Goal: Task Accomplishment & Management: Complete application form

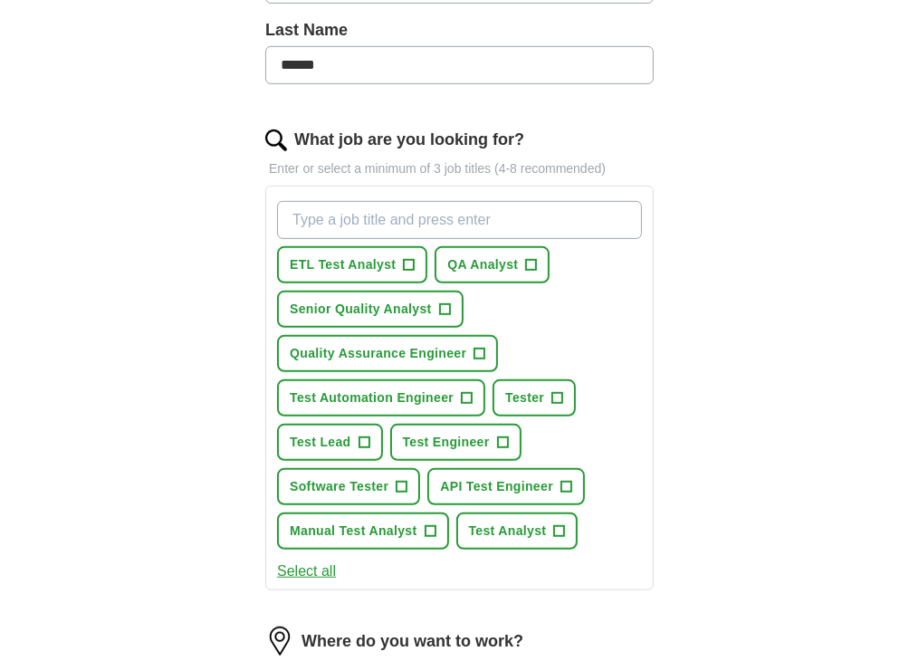
scroll to position [504, 0]
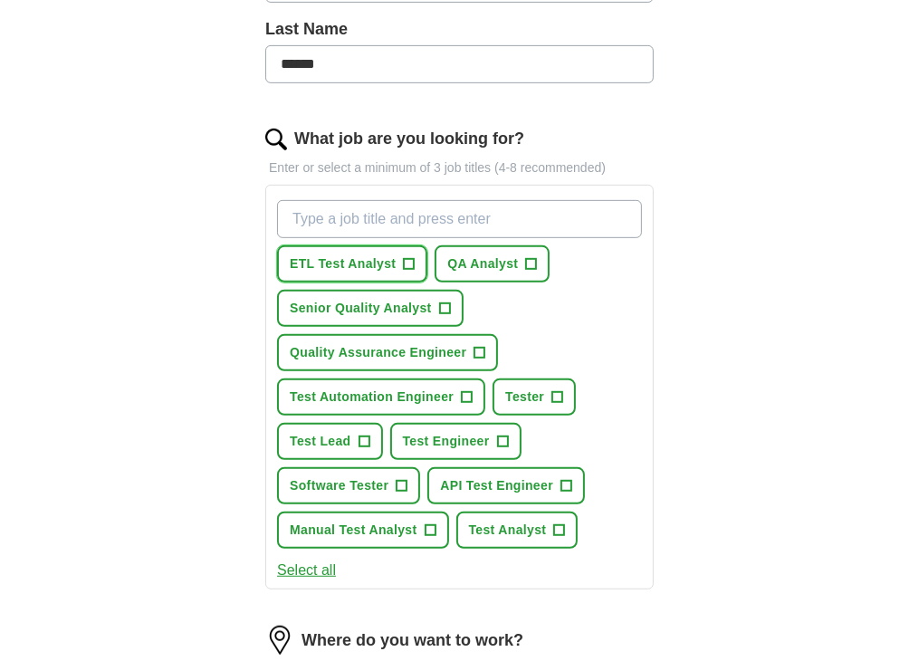
click at [396, 274] on span "ETL Test Analyst" at bounding box center [343, 264] width 106 height 19
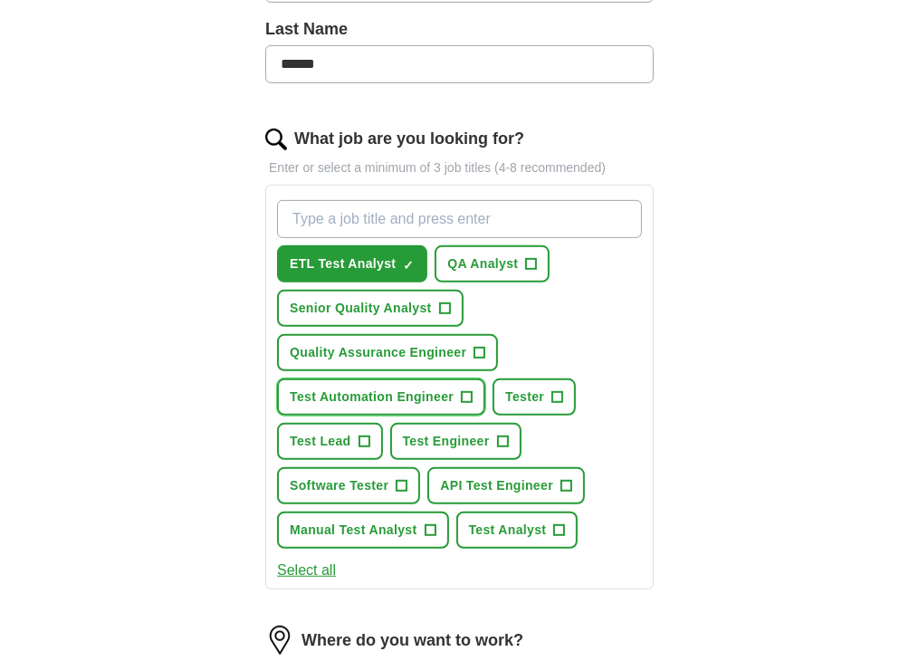
click at [400, 407] on span "Test Automation Engineer" at bounding box center [372, 397] width 164 height 19
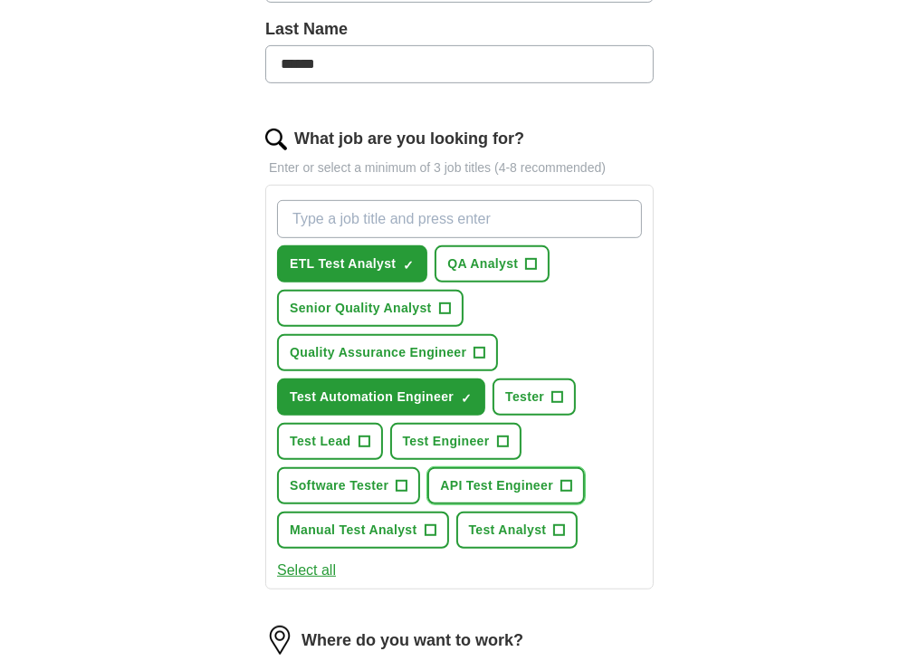
click at [496, 495] on span "API Test Engineer" at bounding box center [496, 485] width 113 height 19
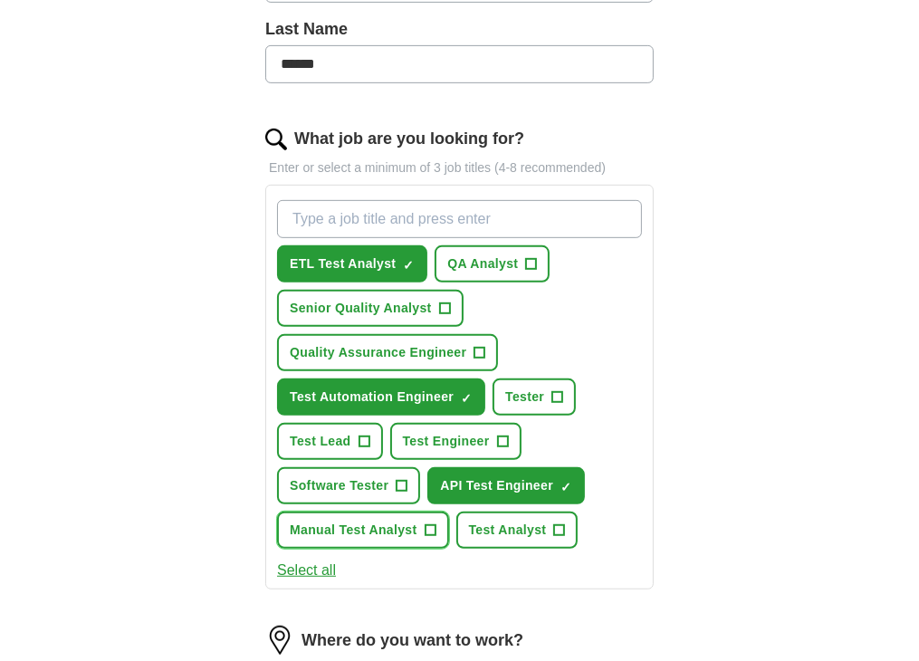
click at [403, 540] on span "Manual Test Analyst" at bounding box center [353, 530] width 127 height 19
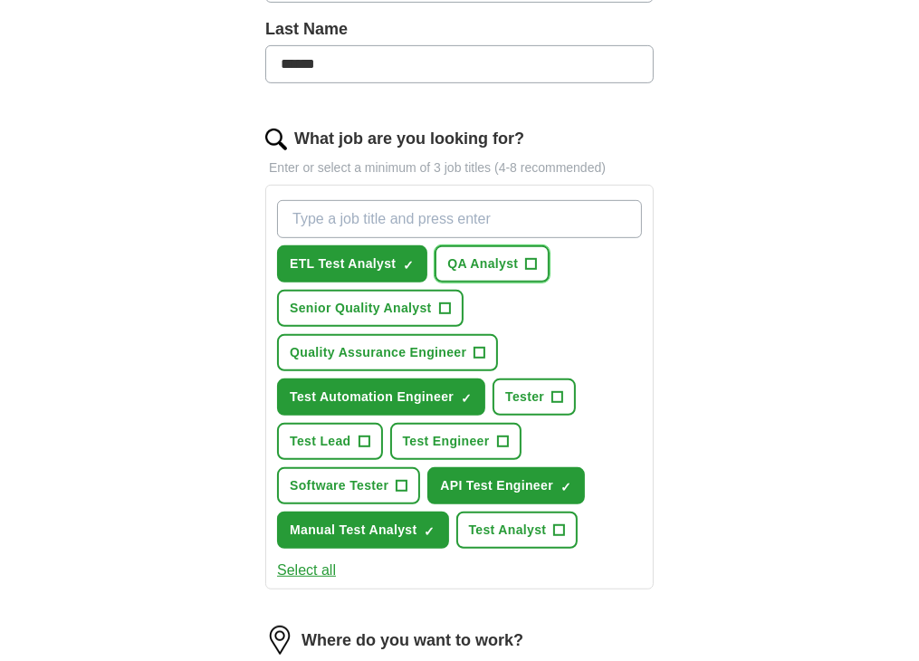
click at [481, 274] on span "QA Analyst" at bounding box center [482, 264] width 71 height 19
click at [359, 495] on span "Software Tester" at bounding box center [339, 485] width 99 height 19
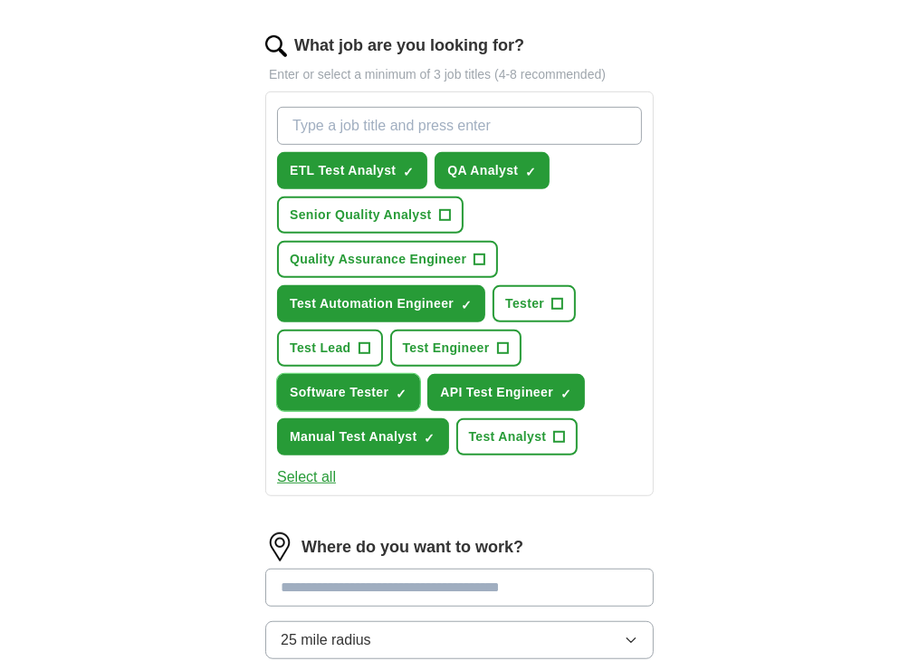
scroll to position [598, 0]
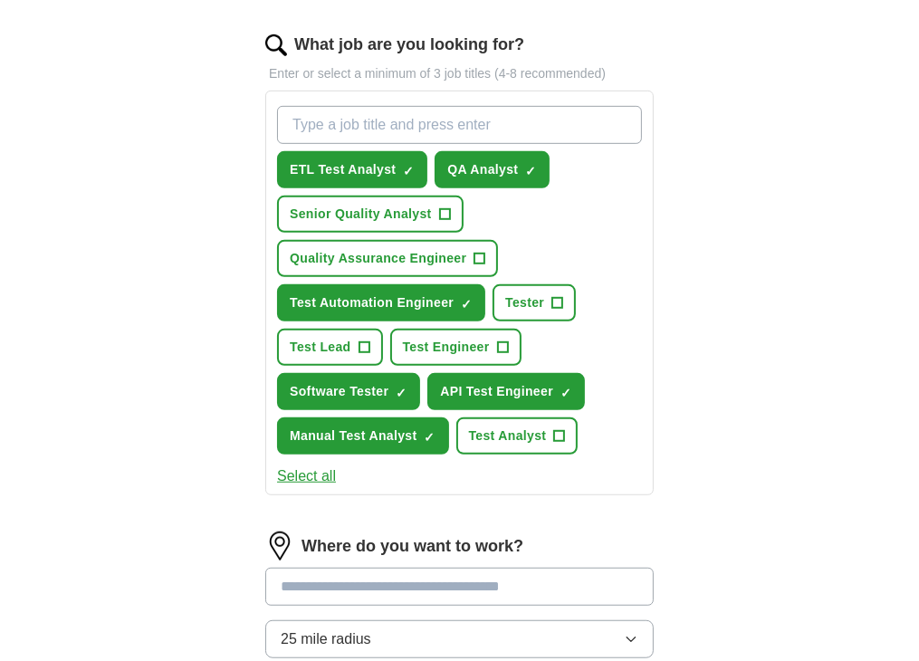
click at [333, 485] on button "Select all" at bounding box center [306, 477] width 59 height 22
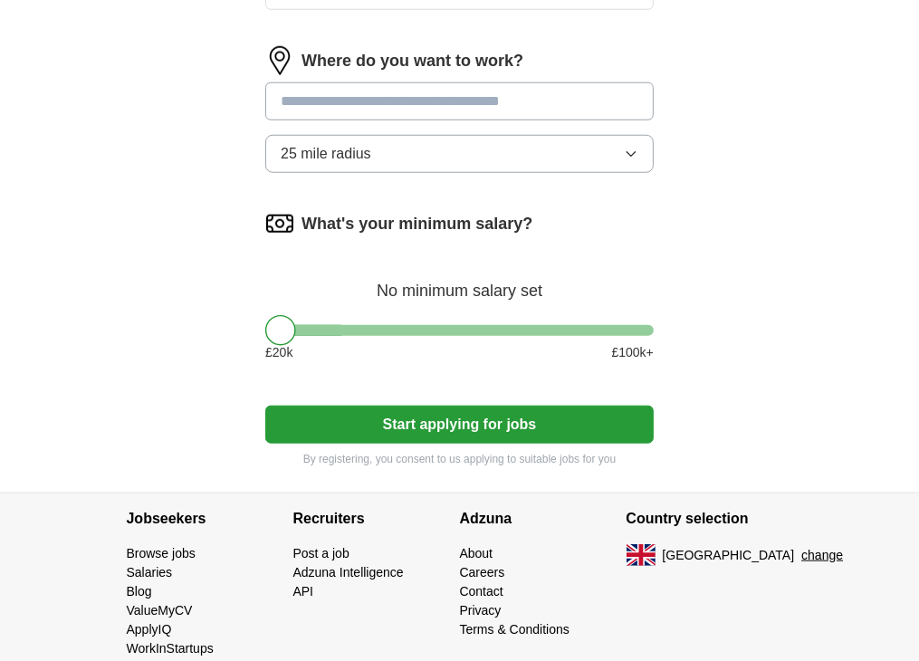
scroll to position [1085, 0]
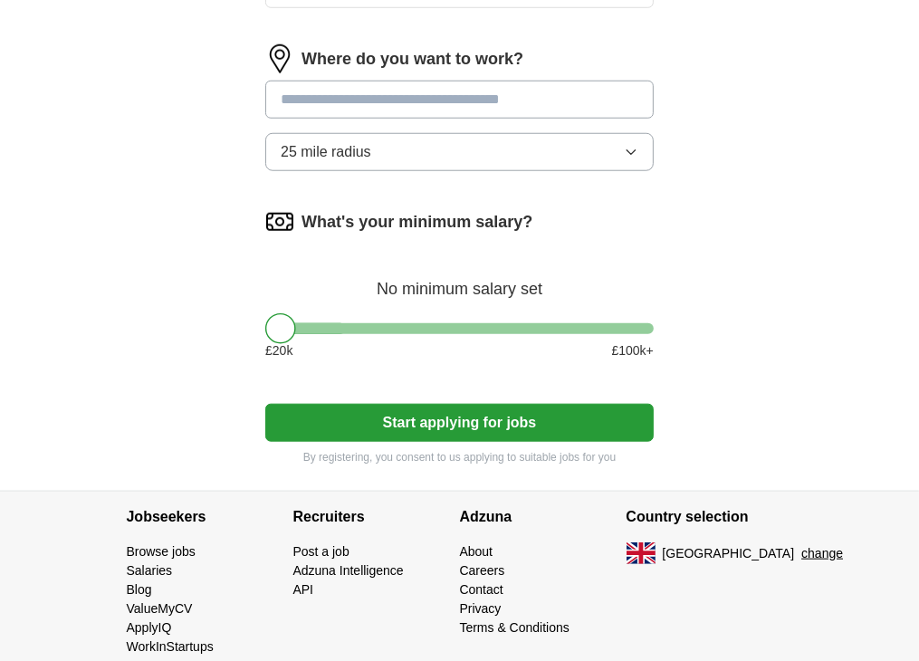
click at [381, 437] on button "Start applying for jobs" at bounding box center [459, 423] width 389 height 38
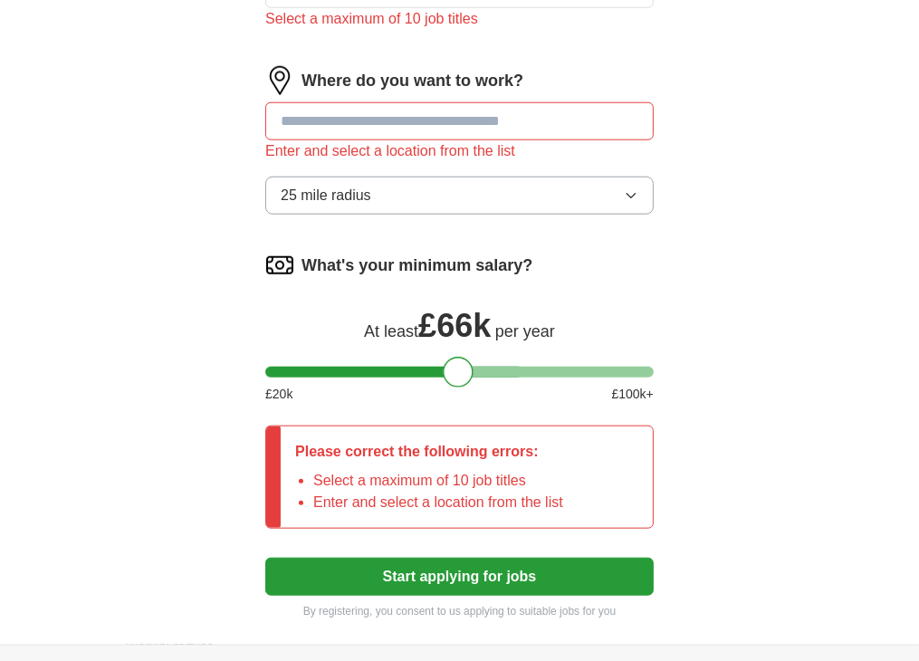
click at [482, 378] on div at bounding box center [459, 372] width 389 height 11
drag, startPoint x: 482, startPoint y: 385, endPoint x: 343, endPoint y: 392, distance: 138.8
click at [335, 388] on div at bounding box center [319, 372] width 31 height 31
click at [462, 590] on button "Start applying for jobs" at bounding box center [459, 577] width 389 height 38
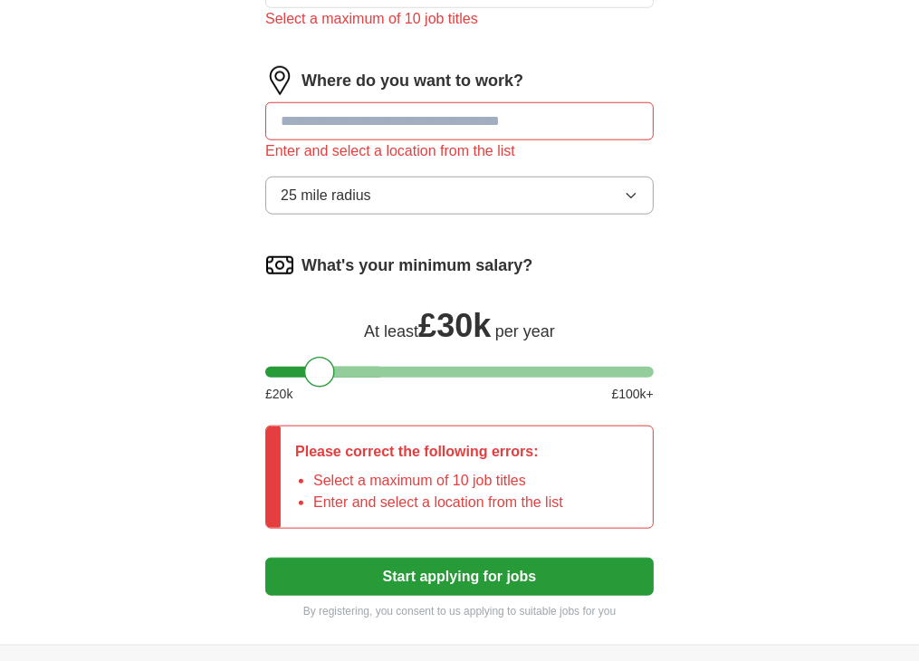
click at [379, 135] on input at bounding box center [459, 121] width 389 height 38
click at [351, 595] on button "Start applying for jobs" at bounding box center [459, 577] width 389 height 38
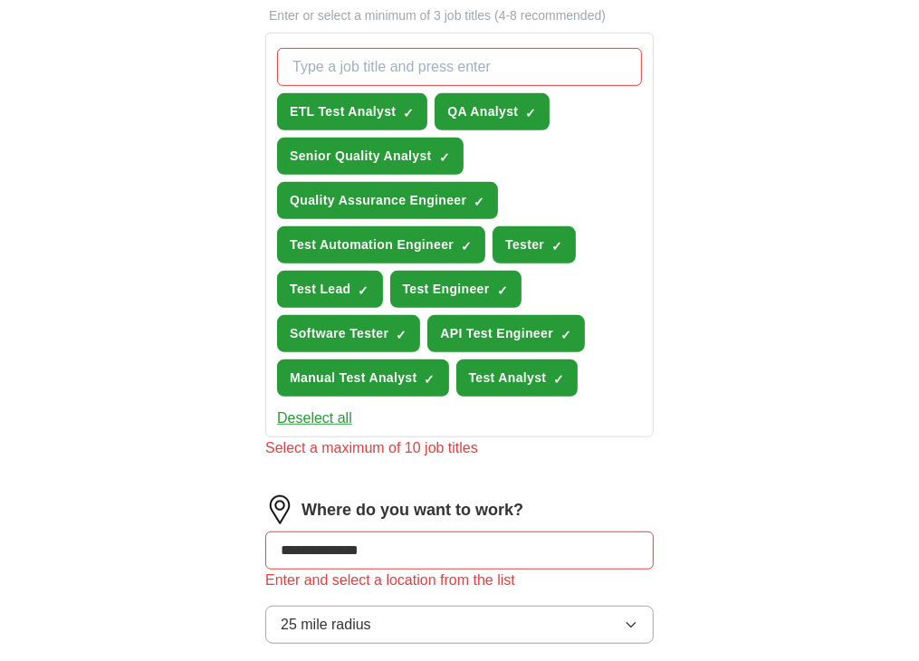
scroll to position [666, 0]
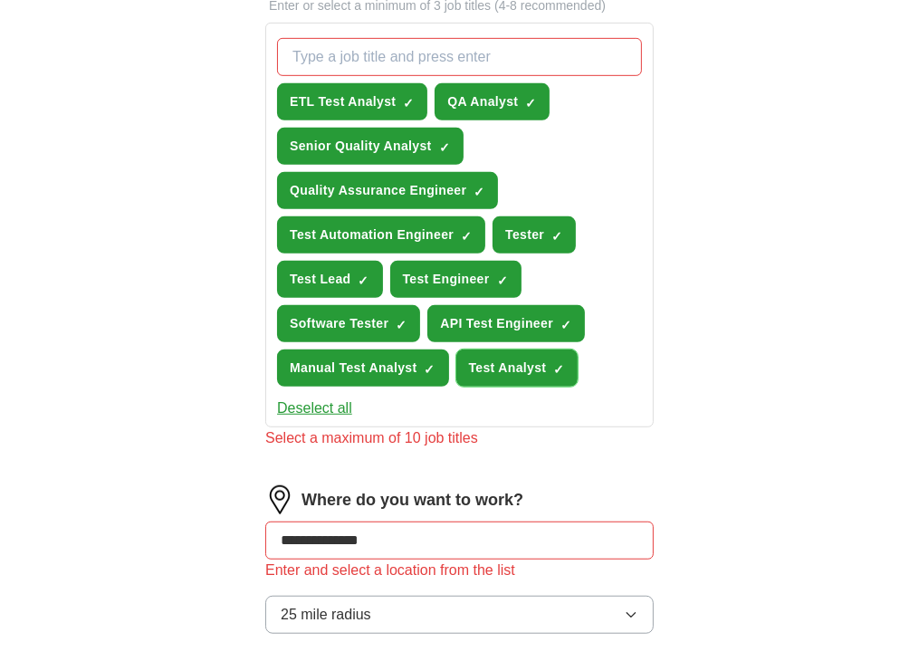
click at [489, 385] on button "Test Analyst ✓ ×" at bounding box center [517, 368] width 122 height 37
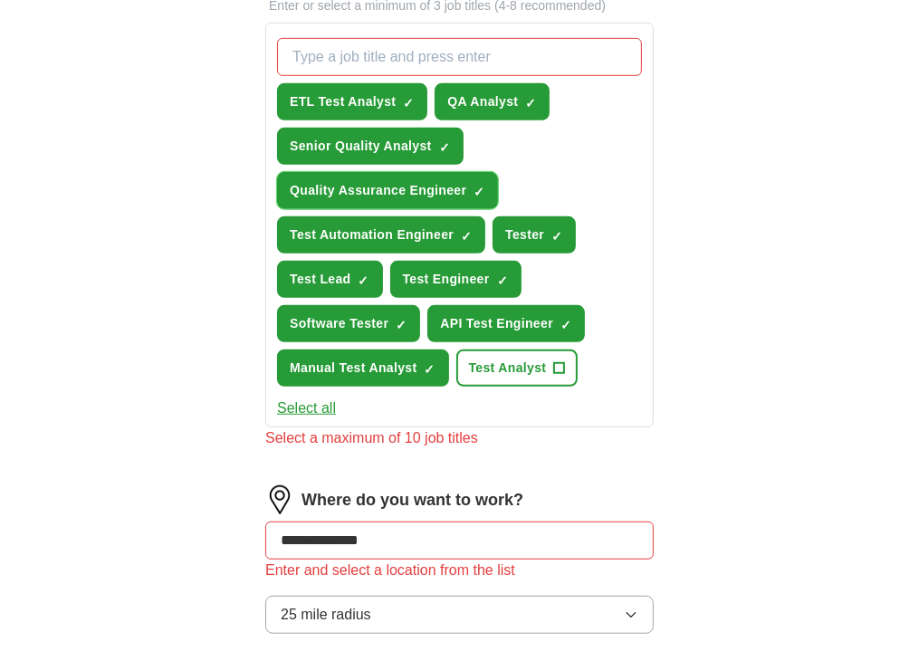
click at [399, 200] on span "Quality Assurance Engineer" at bounding box center [378, 190] width 177 height 19
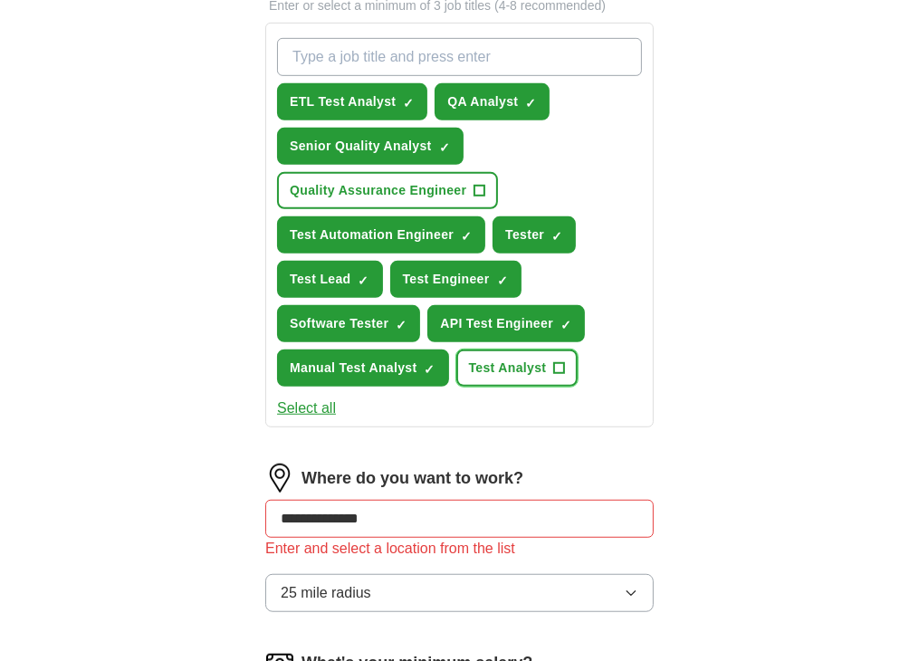
click at [534, 370] on span "Test Analyst" at bounding box center [508, 368] width 78 height 19
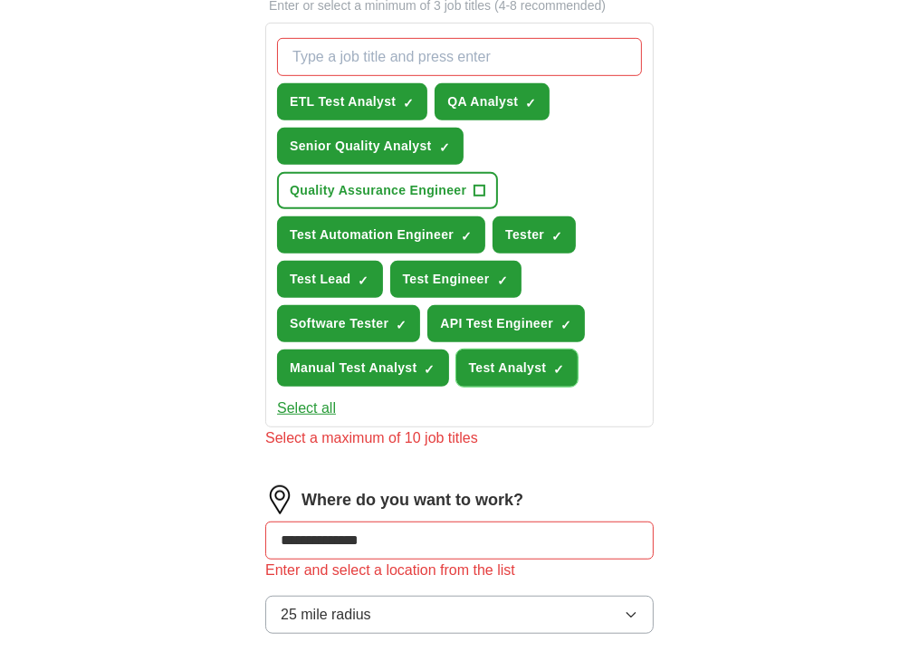
click at [534, 370] on span "Test Analyst" at bounding box center [508, 368] width 78 height 19
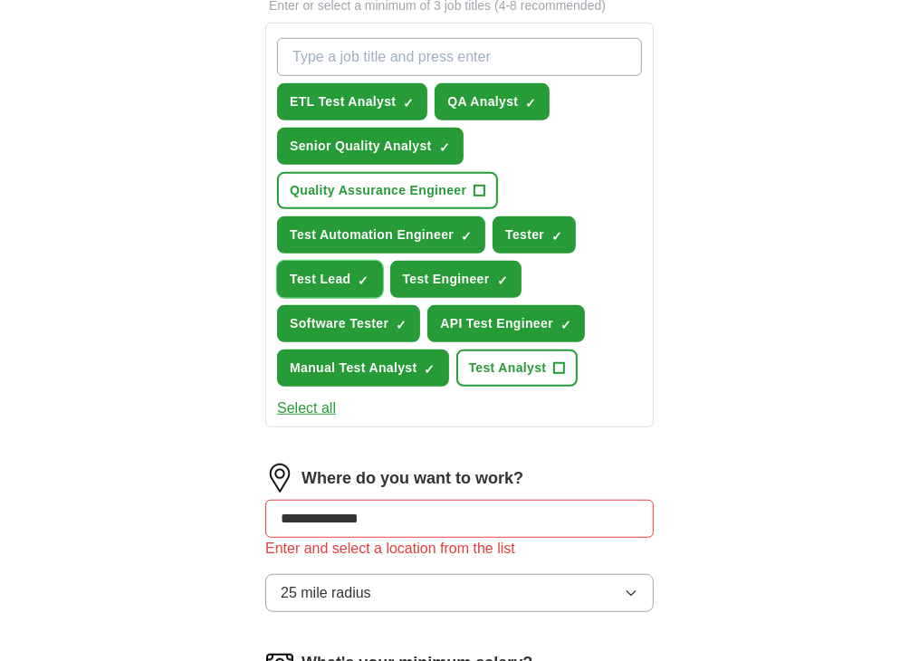
click at [382, 298] on button "Test Lead ✓ ×" at bounding box center [329, 279] width 105 height 37
click at [531, 378] on span "Test Analyst" at bounding box center [508, 368] width 78 height 19
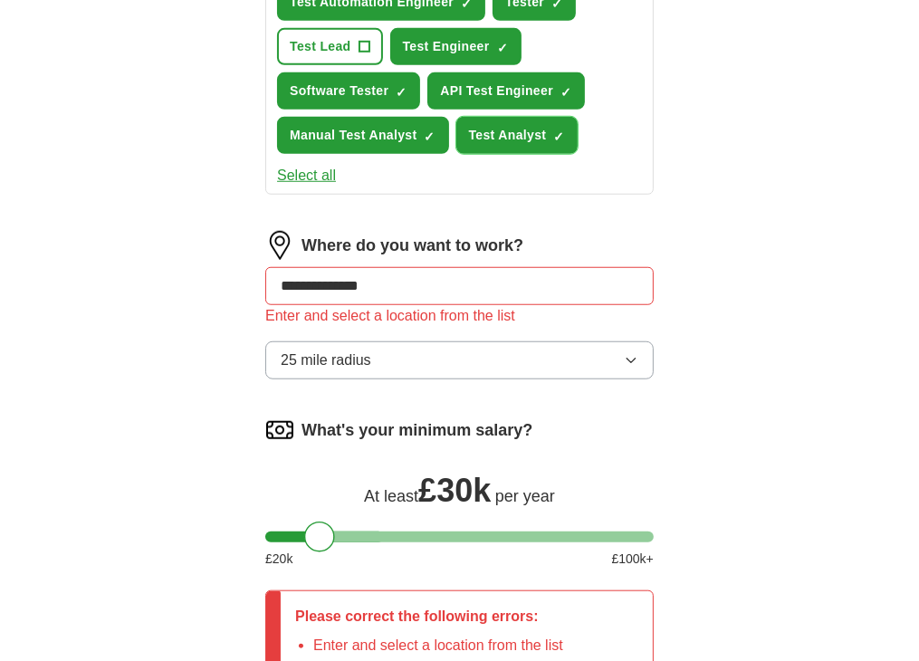
scroll to position [900, 0]
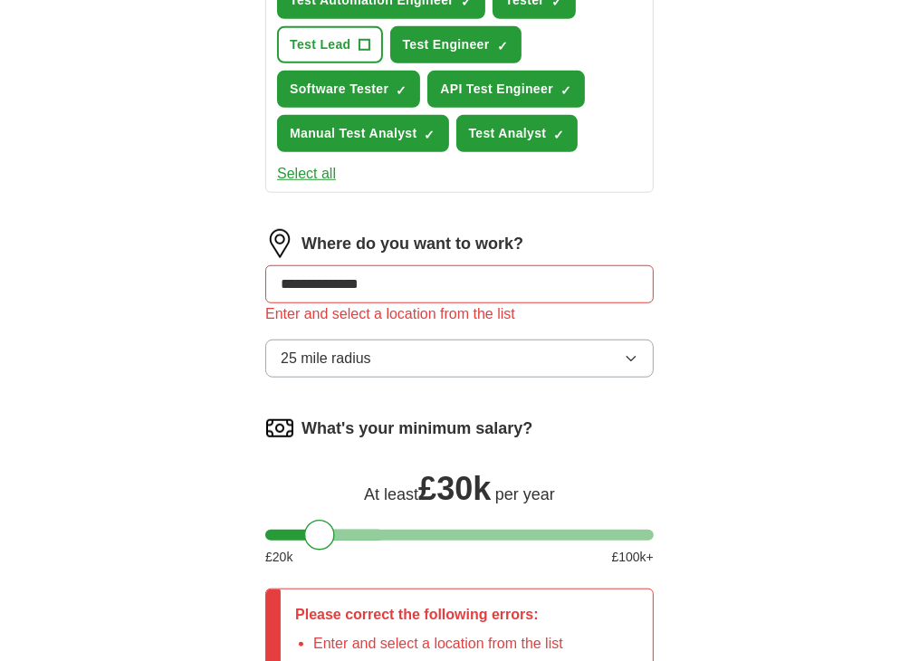
click at [500, 300] on input "**********" at bounding box center [459, 284] width 389 height 38
type input "*"
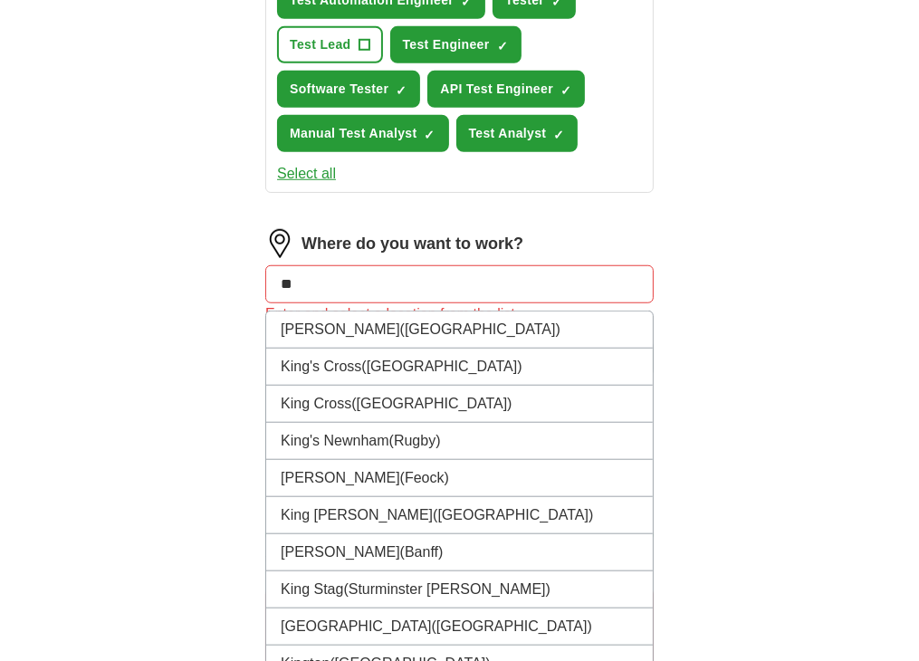
type input "*"
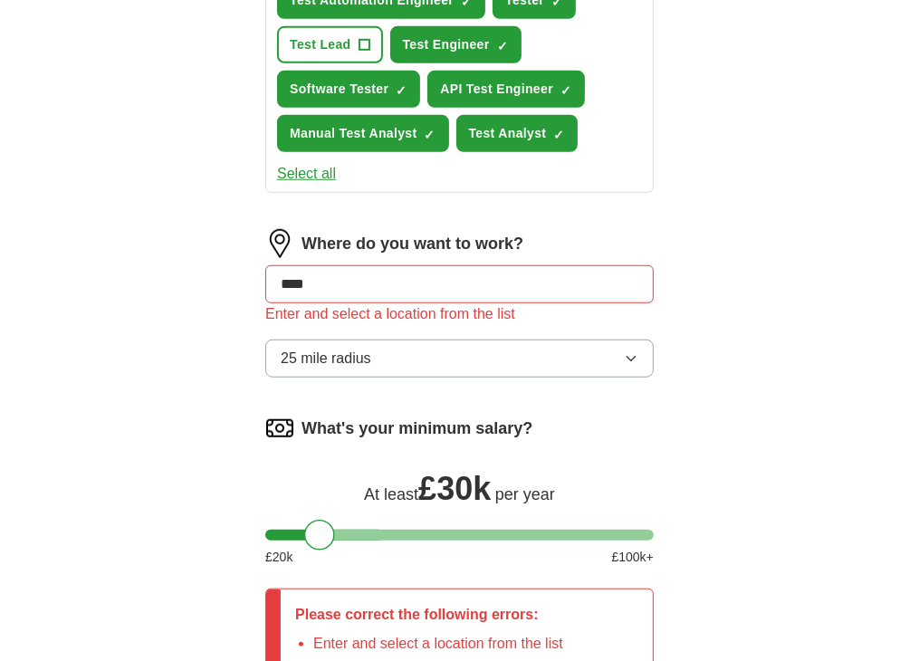
type input "*****"
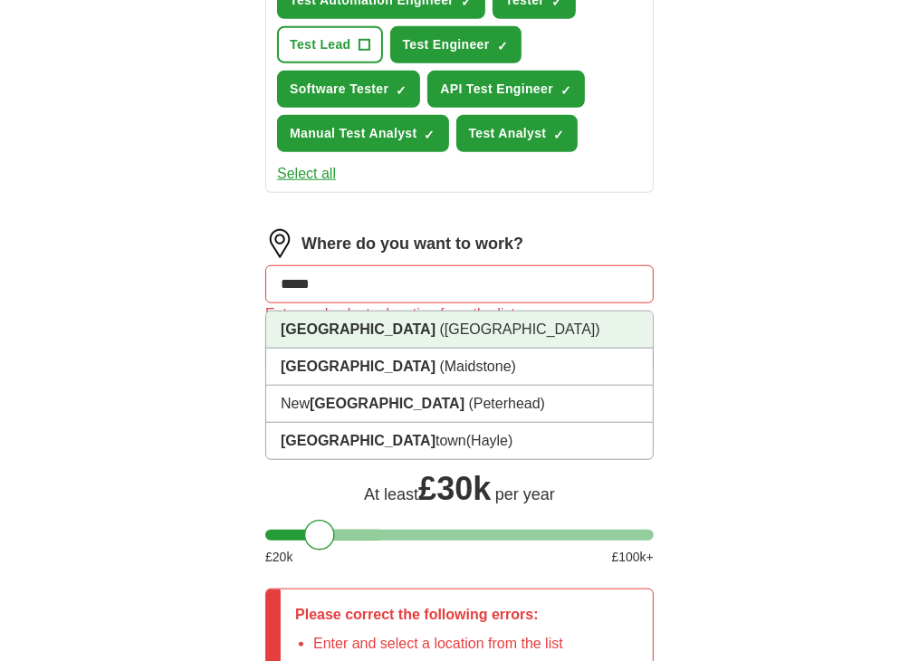
click at [464, 339] on li "[GEOGRAPHIC_DATA] ([GEOGRAPHIC_DATA])" at bounding box center [459, 330] width 387 height 37
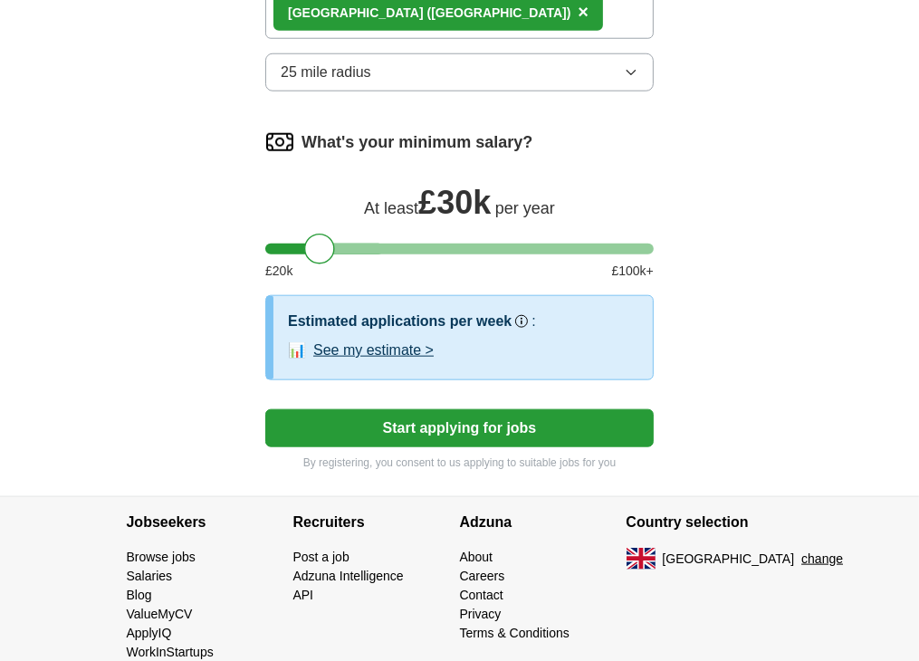
scroll to position [1180, 0]
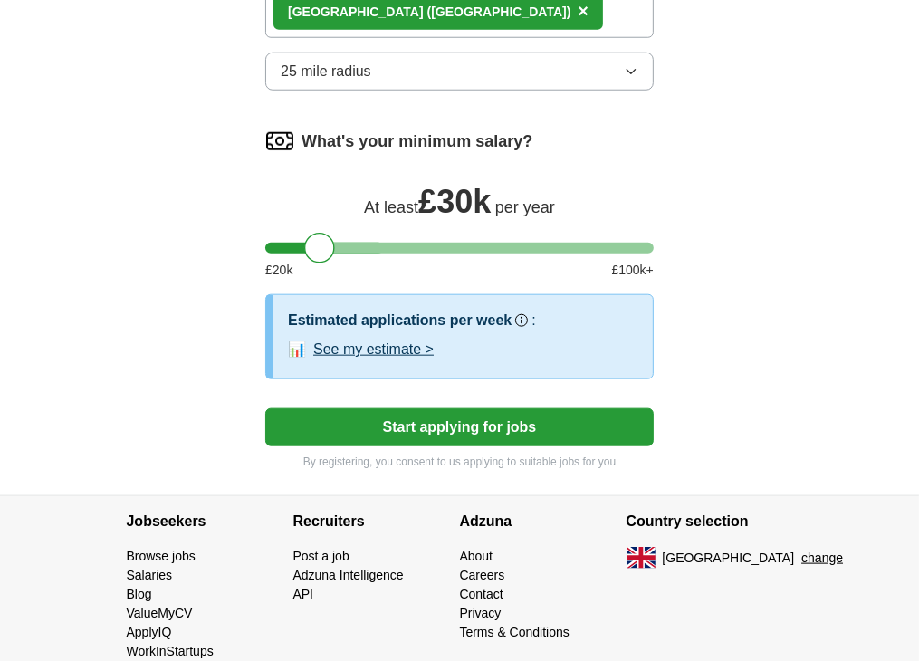
click at [453, 441] on button "Start applying for jobs" at bounding box center [459, 427] width 389 height 38
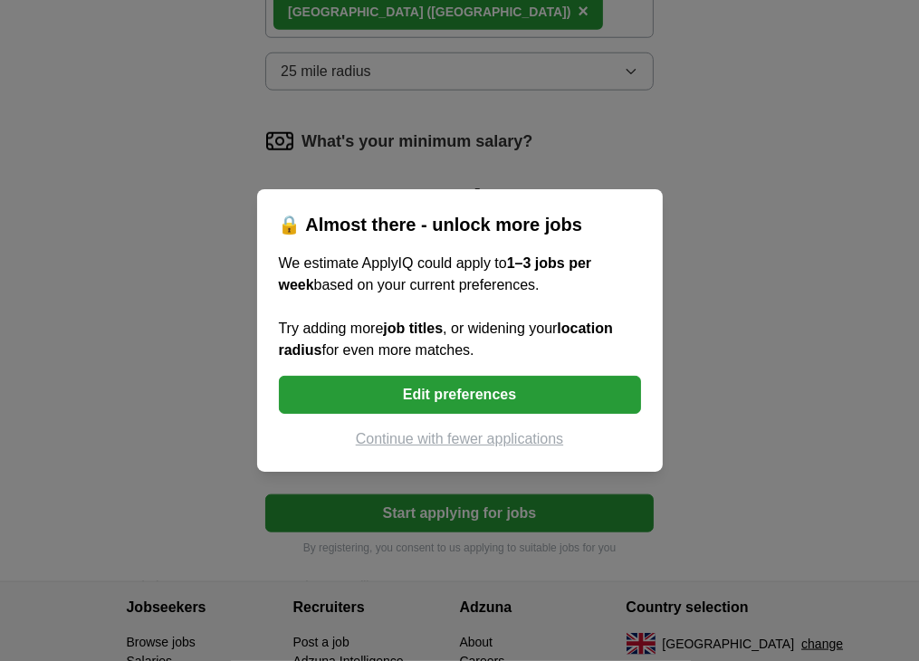
click at [459, 443] on button "Continue with fewer applications" at bounding box center [460, 439] width 362 height 22
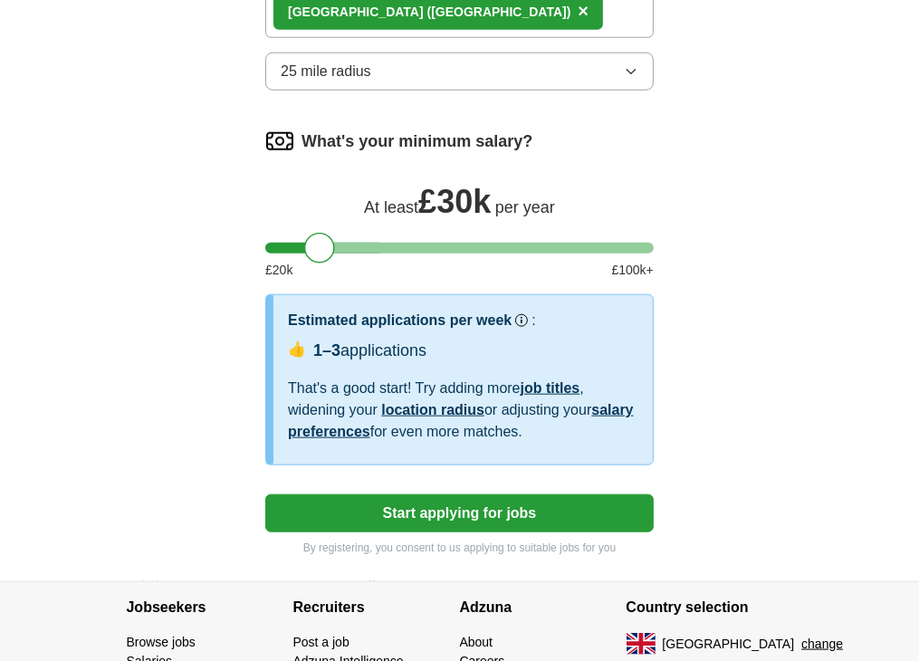
select select "**"
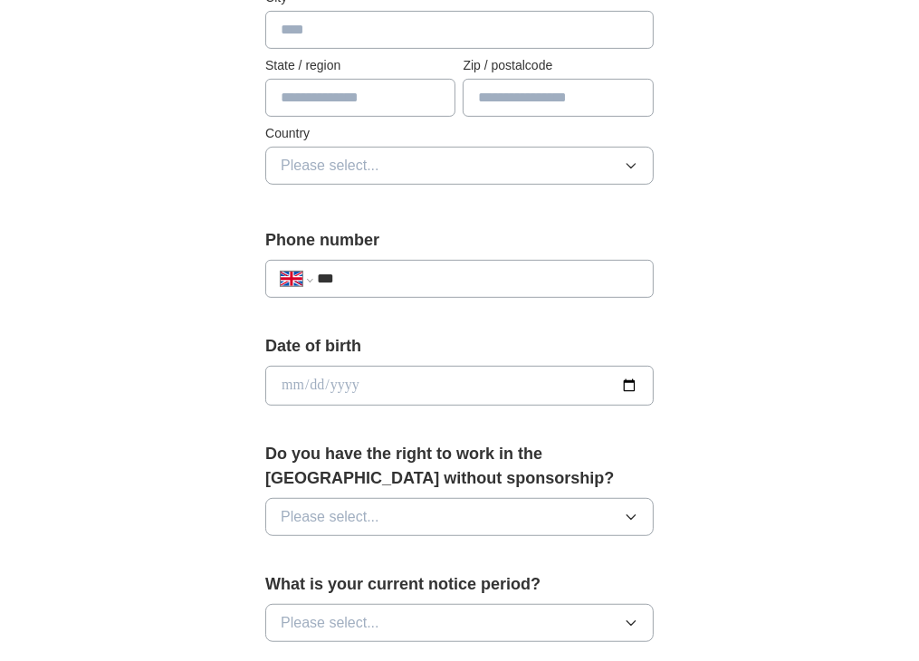
scroll to position [528, 0]
click at [428, 278] on input "***" at bounding box center [478, 278] width 322 height 22
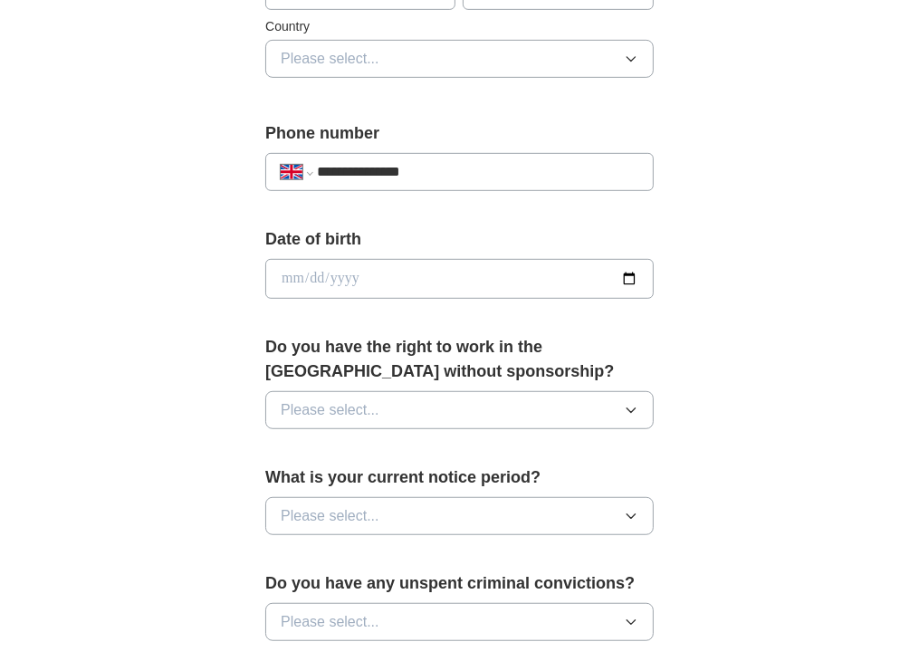
scroll to position [639, 0]
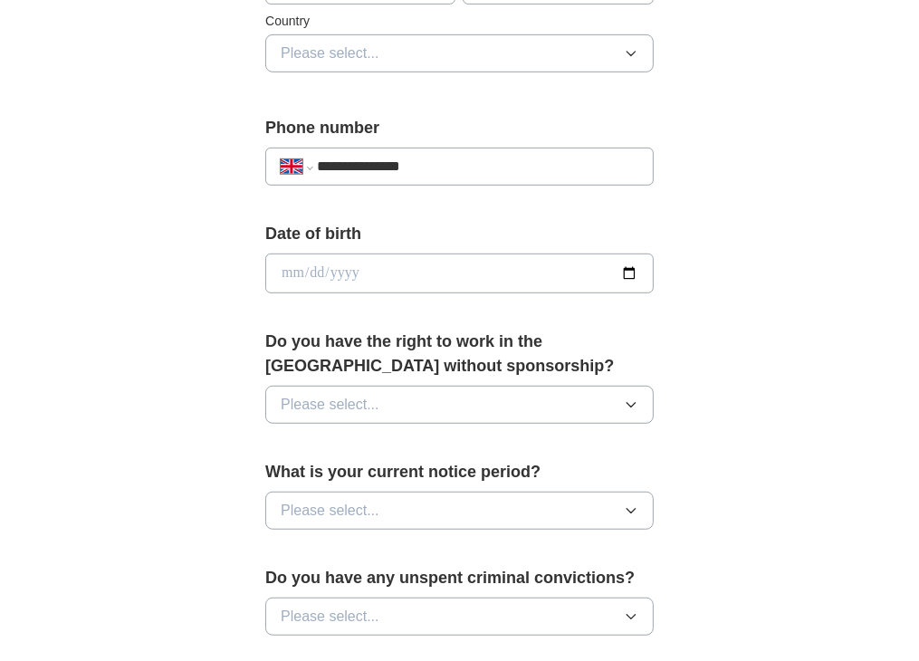
type input "**********"
click at [442, 399] on button "Please select..." at bounding box center [459, 405] width 389 height 38
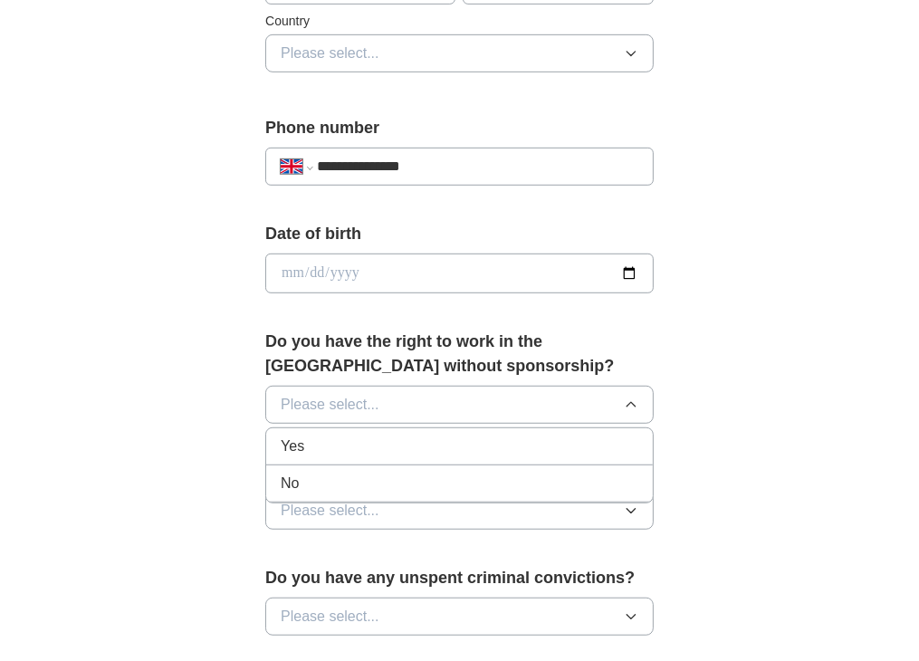
click at [385, 450] on div "Yes" at bounding box center [460, 447] width 358 height 22
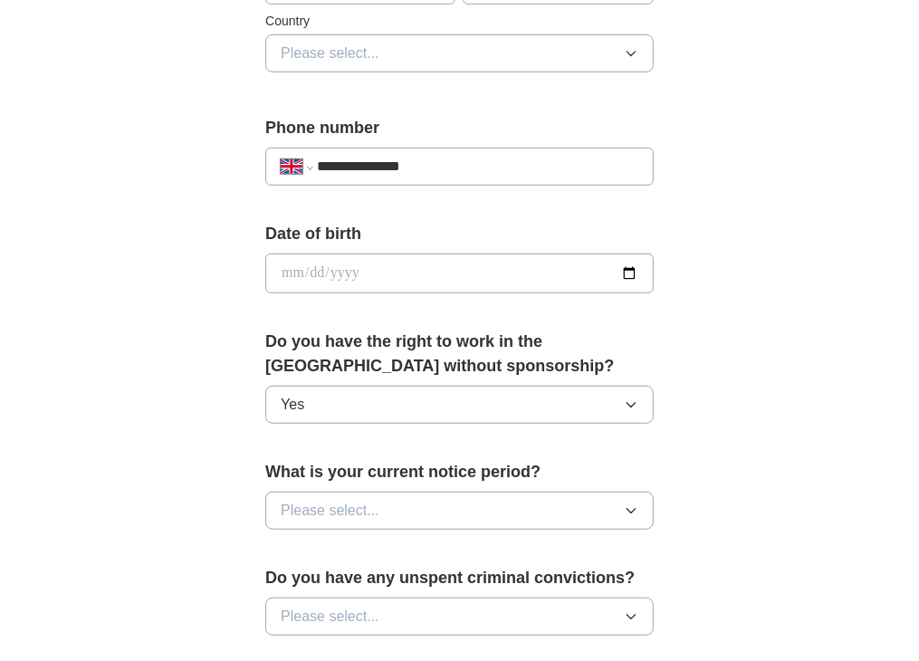
click at [374, 501] on span "Please select..." at bounding box center [330, 511] width 99 height 22
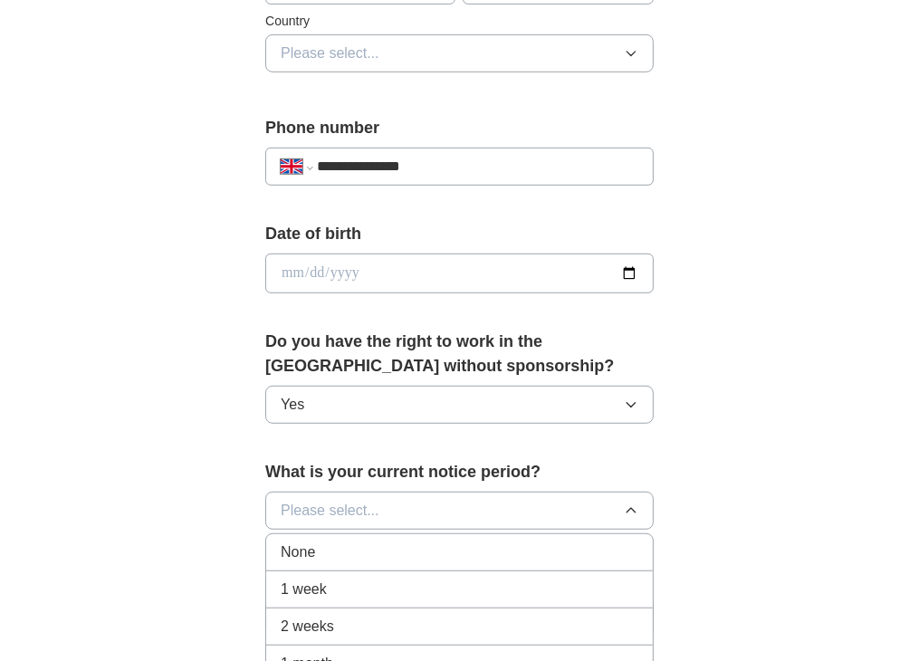
click at [351, 546] on div "None" at bounding box center [460, 553] width 358 height 22
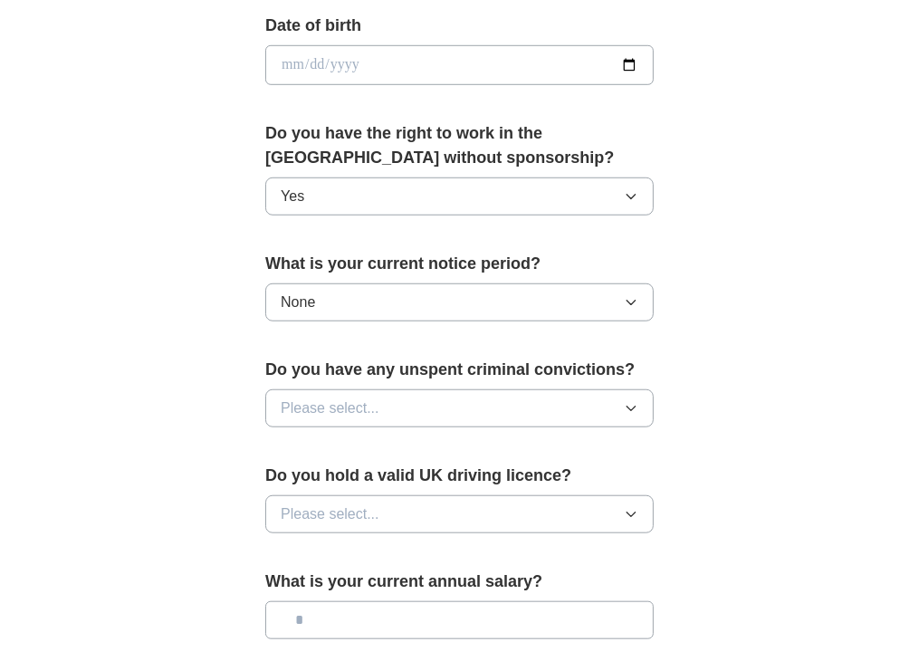
scroll to position [880, 0]
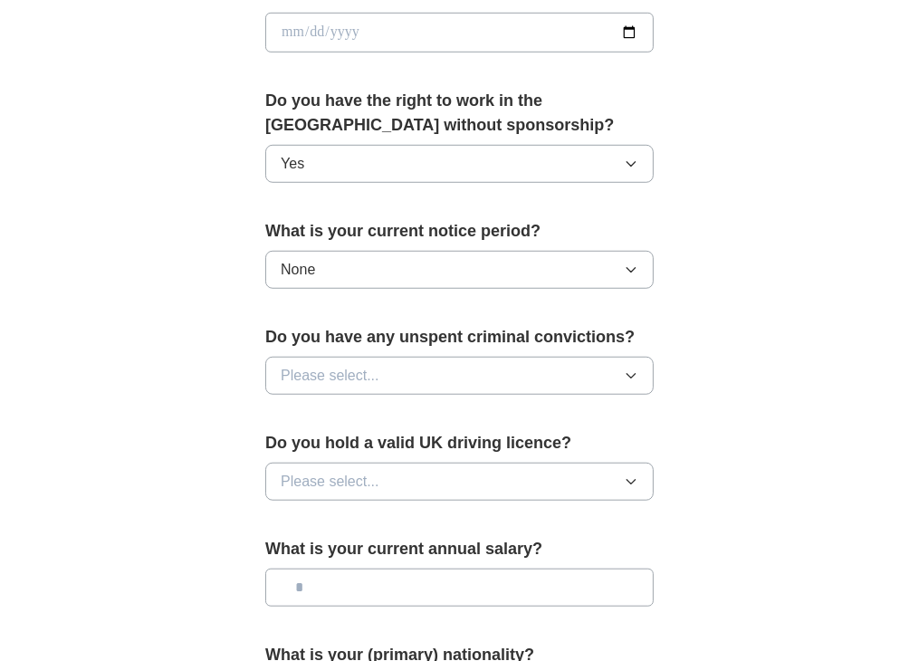
click at [440, 395] on button "Please select..." at bounding box center [459, 376] width 389 height 38
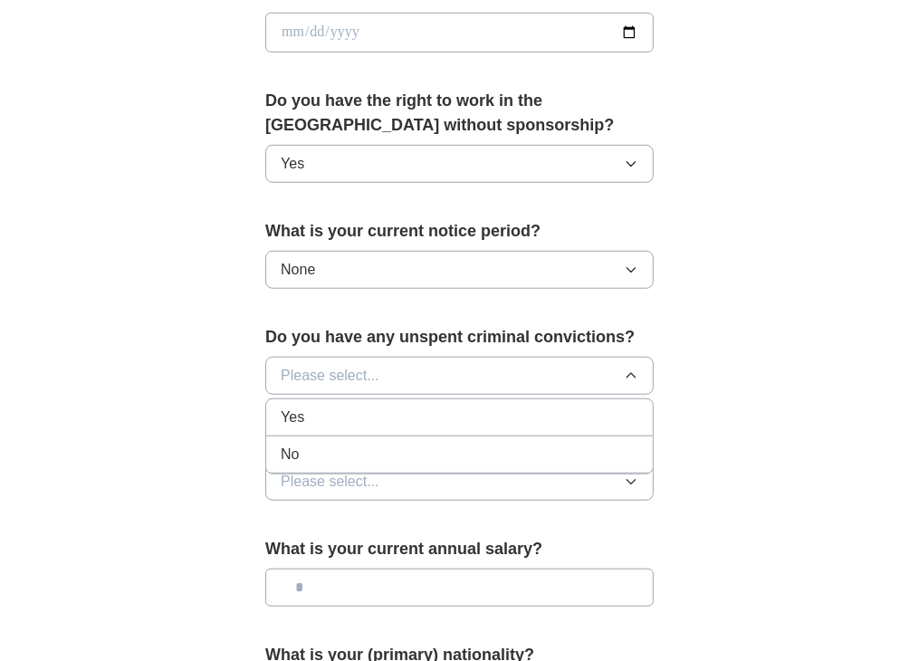
click at [347, 466] on div "No" at bounding box center [460, 455] width 358 height 22
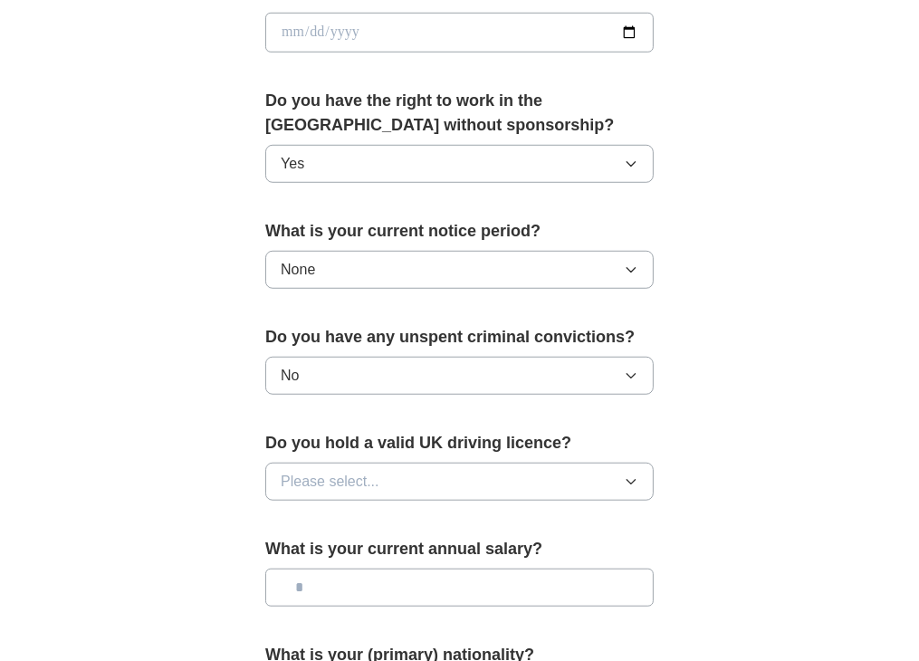
click at [367, 493] on span "Please select..." at bounding box center [330, 482] width 99 height 22
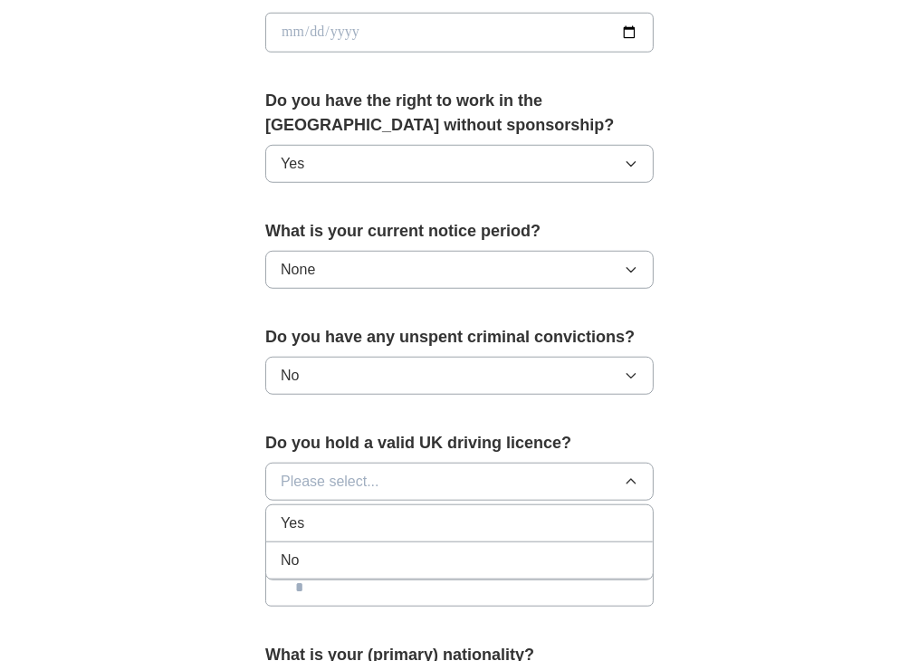
click at [337, 570] on div "No" at bounding box center [460, 561] width 358 height 22
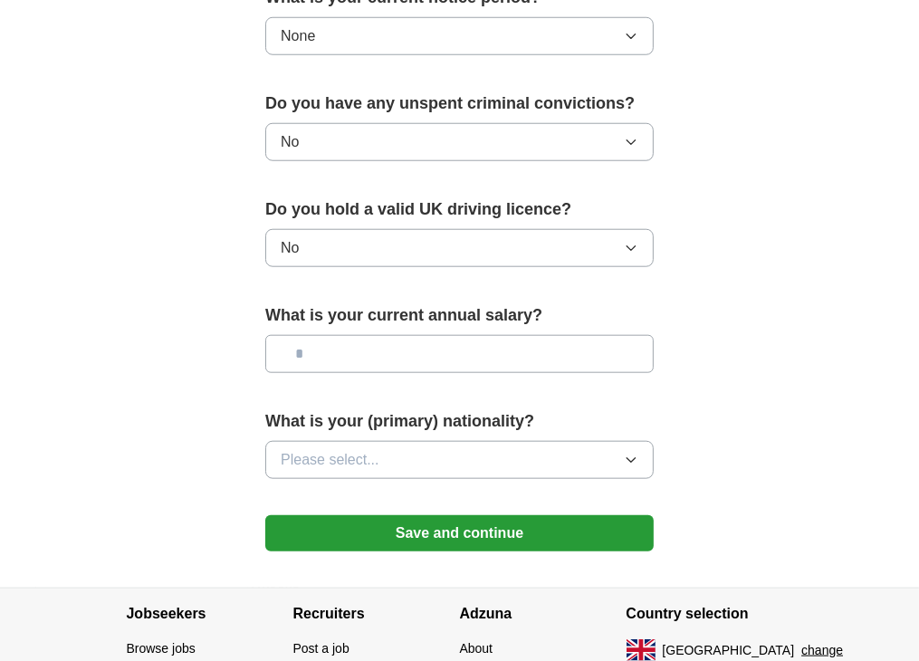
scroll to position [1116, 0]
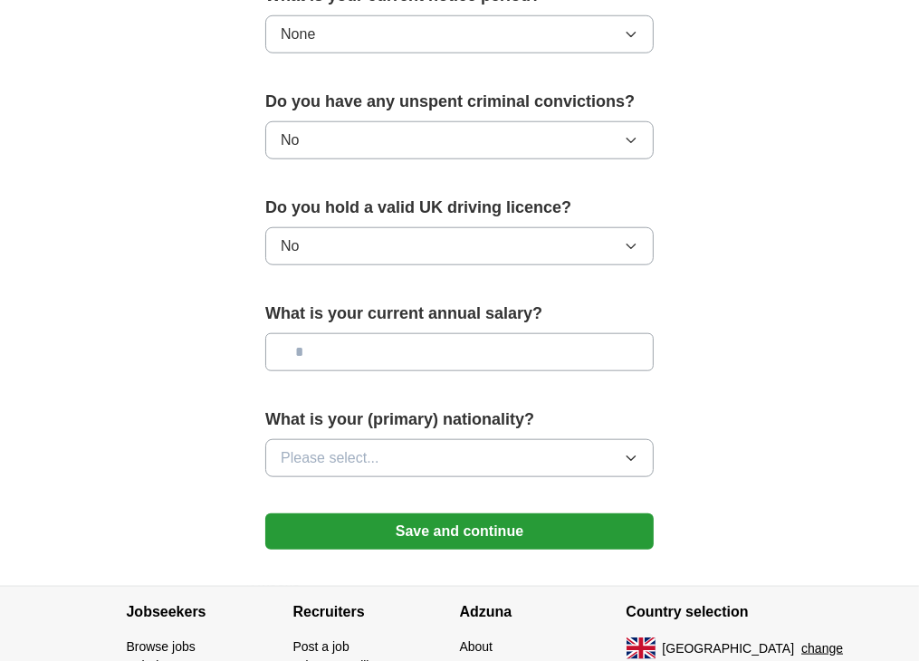
click at [437, 371] on input "text" at bounding box center [459, 352] width 389 height 38
click at [415, 477] on button "Please select..." at bounding box center [459, 458] width 389 height 38
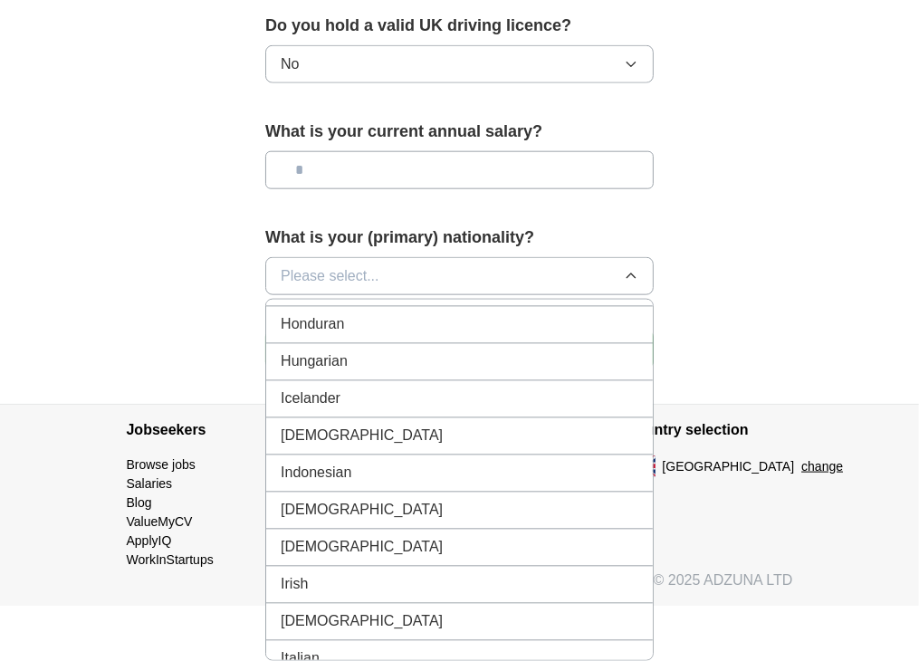
scroll to position [2805, 0]
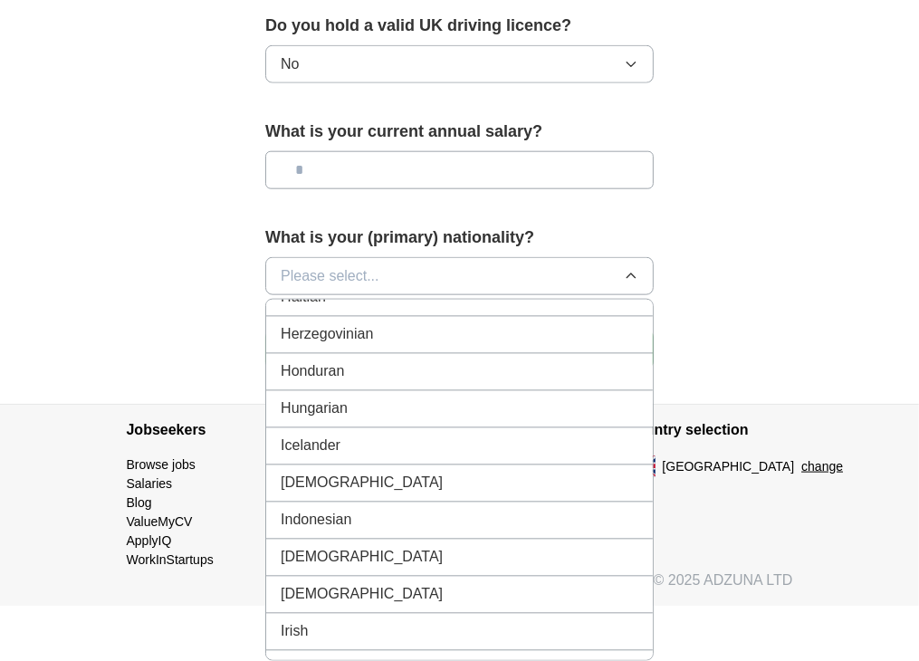
click at [533, 473] on div "[DEMOGRAPHIC_DATA]" at bounding box center [460, 484] width 358 height 22
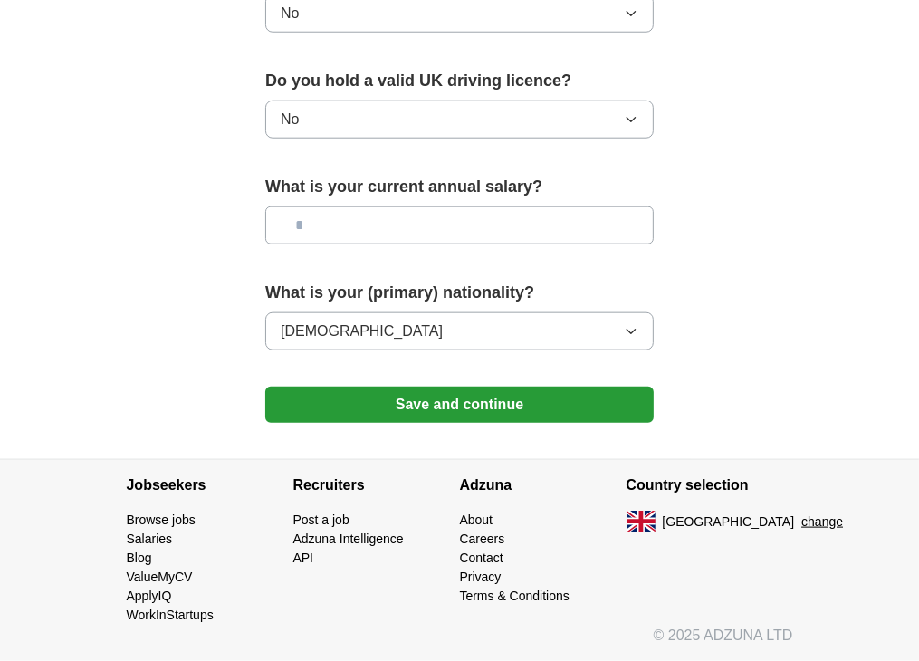
scroll to position [1262, 0]
click at [496, 419] on button "Save and continue" at bounding box center [459, 405] width 389 height 36
